Goal: Task Accomplishment & Management: Manage account settings

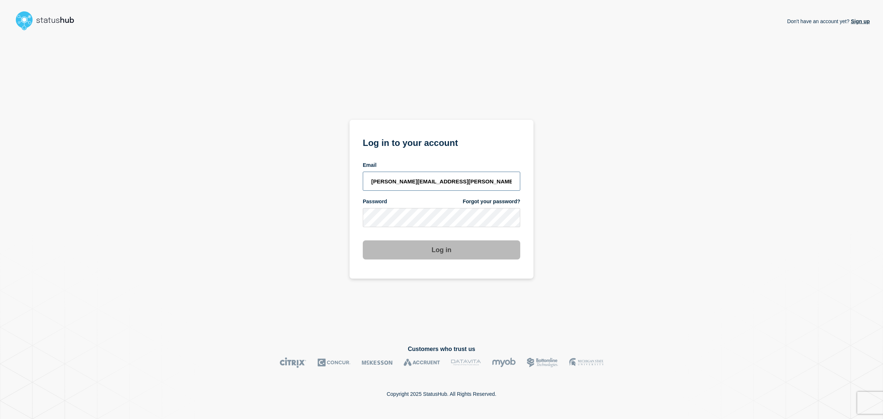
click at [490, 184] on input "[PERSON_NAME][EMAIL_ADDRESS][PERSON_NAME][DOMAIN_NAME]" at bounding box center [441, 181] width 157 height 19
drag, startPoint x: 575, startPoint y: 189, endPoint x: 544, endPoint y: 201, distance: 33.0
click at [574, 189] on div "Don't have an account yet? Sign up Log in to your account Email admin Password …" at bounding box center [441, 183] width 856 height 300
click at [598, 203] on div "Don't have an account yet? Sign up Log in to your account Email admin Password …" at bounding box center [441, 183] width 856 height 300
drag, startPoint x: 379, startPoint y: 174, endPoint x: 388, endPoint y: 175, distance: 8.9
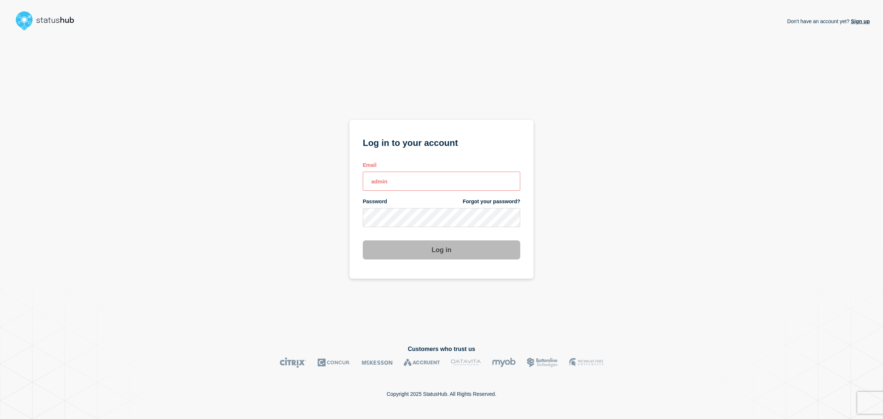
click at [385, 175] on input "admin" at bounding box center [441, 181] width 157 height 19
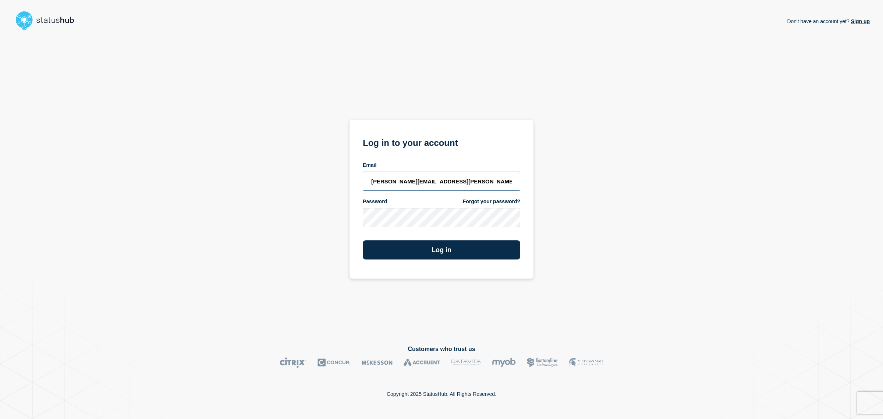
type input "allan.capulong@catonetworks.com"
drag, startPoint x: 334, startPoint y: 206, endPoint x: 384, endPoint y: 235, distance: 58.2
click at [334, 206] on div "Don't have an account yet? Sign up Log in to your account Email allan.capulong@…" at bounding box center [441, 183] width 856 height 300
drag, startPoint x: 417, startPoint y: 246, endPoint x: 438, endPoint y: 243, distance: 21.2
click at [417, 246] on button "Log in" at bounding box center [441, 250] width 157 height 19
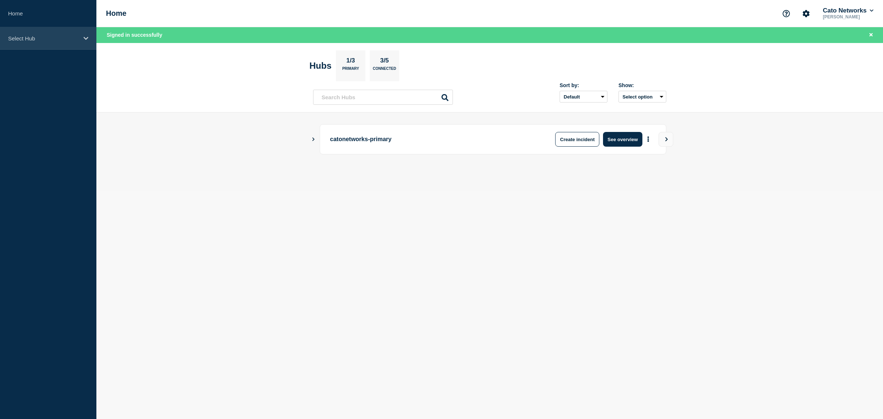
click at [36, 40] on p "Select Hub" at bounding box center [43, 38] width 71 height 6
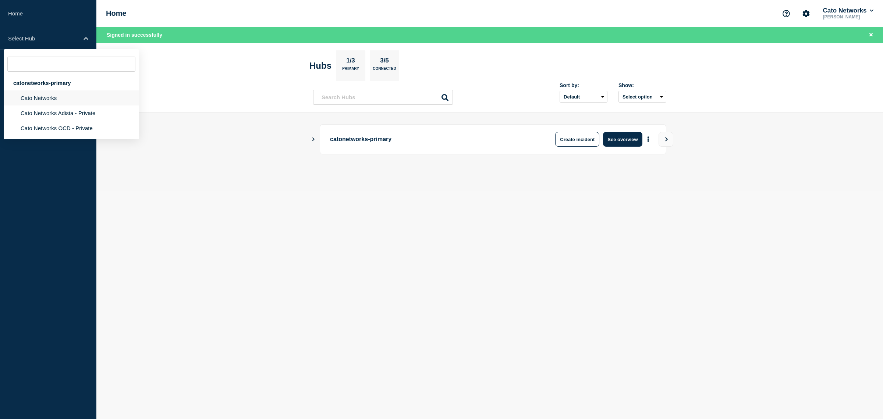
click at [48, 103] on li "Cato Networks" at bounding box center [71, 97] width 135 height 15
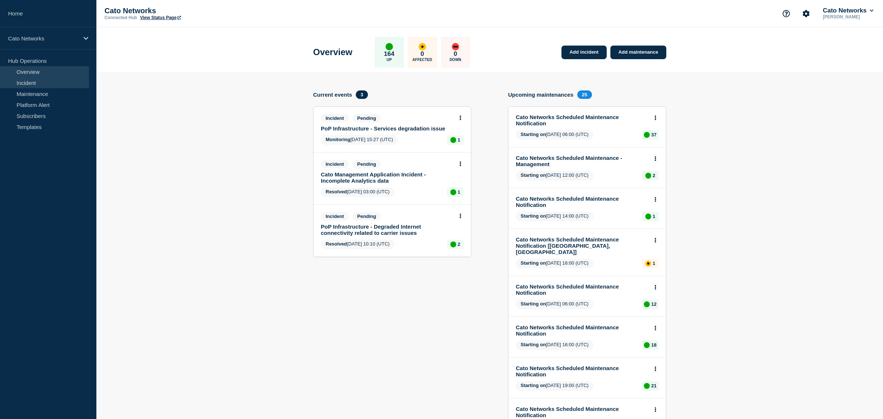
click at [42, 82] on link "Incident" at bounding box center [44, 82] width 89 height 11
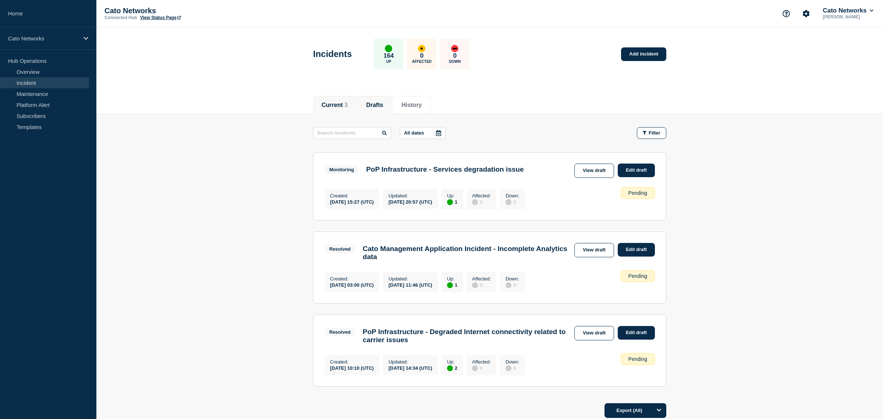
click at [374, 104] on button "Drafts" at bounding box center [374, 105] width 17 height 7
click at [576, 171] on link "View draft" at bounding box center [594, 171] width 40 height 14
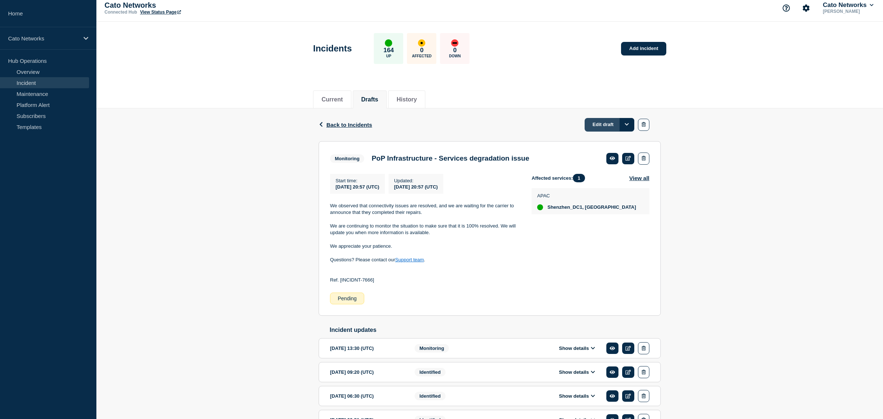
scroll to position [5, 0]
click at [607, 130] on link "Edit draft" at bounding box center [610, 126] width 50 height 14
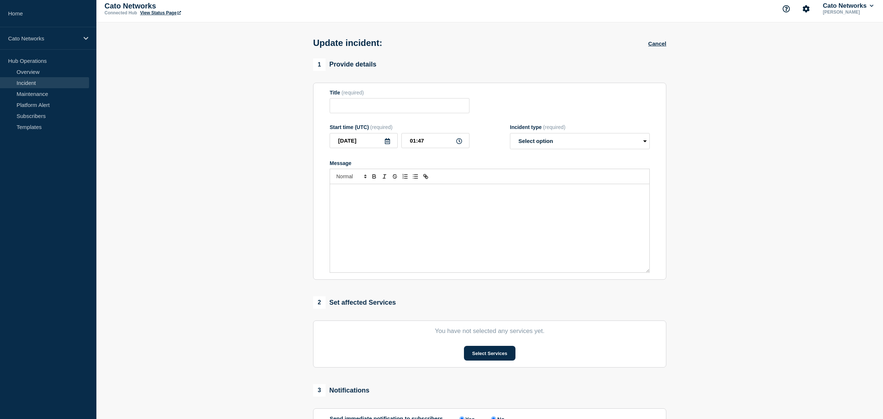
type input "PoP Infrastructure - Services degradation issue"
type input "2025-09-27"
type input "20:57"
select select "monitoring"
radio input "false"
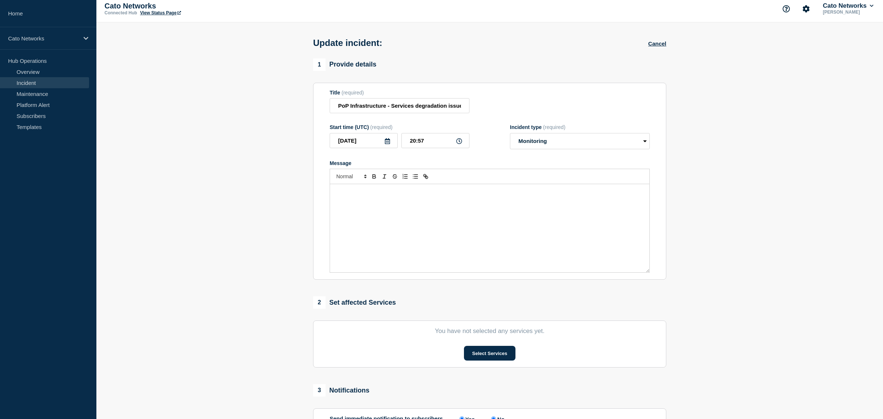
radio input "true"
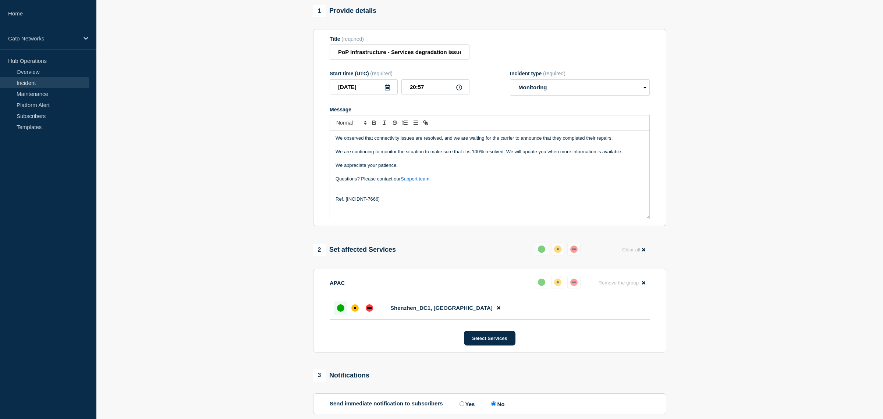
scroll to position [138, 0]
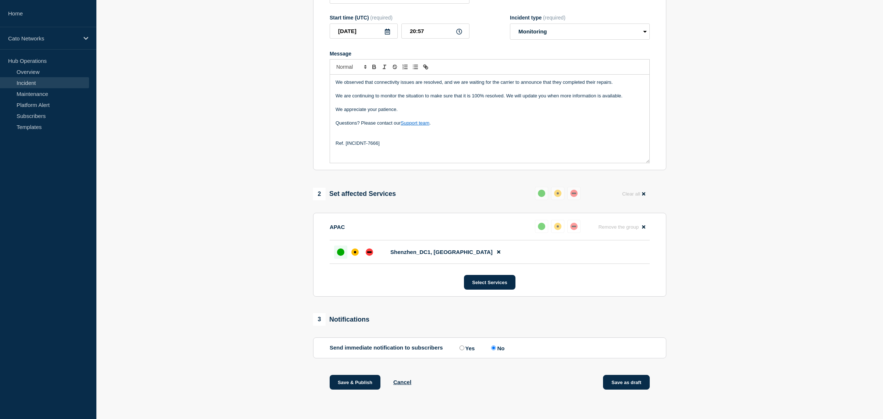
click at [619, 384] on button "Save as draft" at bounding box center [626, 382] width 47 height 15
